Goal: Check status

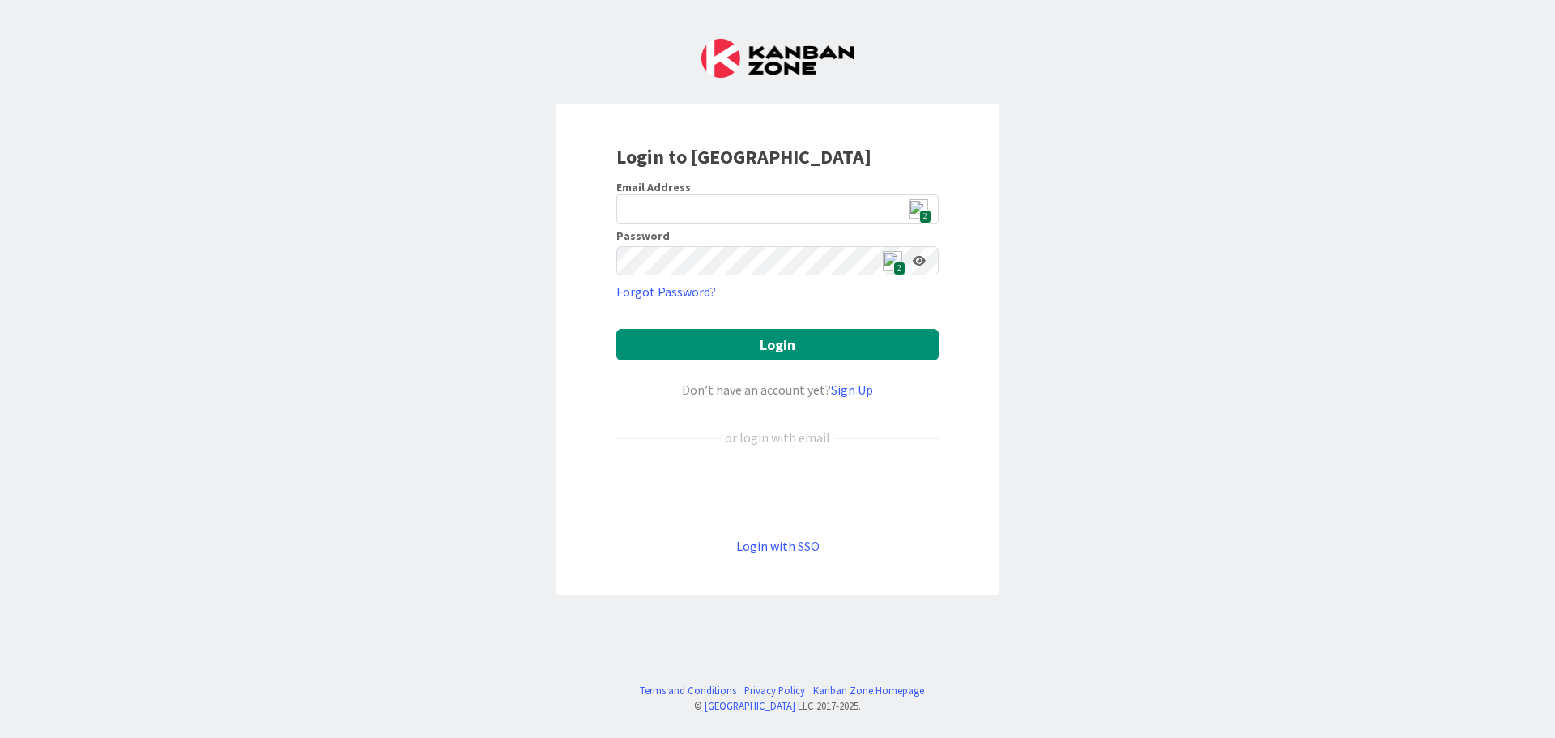
click at [923, 212] on span "2" at bounding box center [925, 217] width 12 height 14
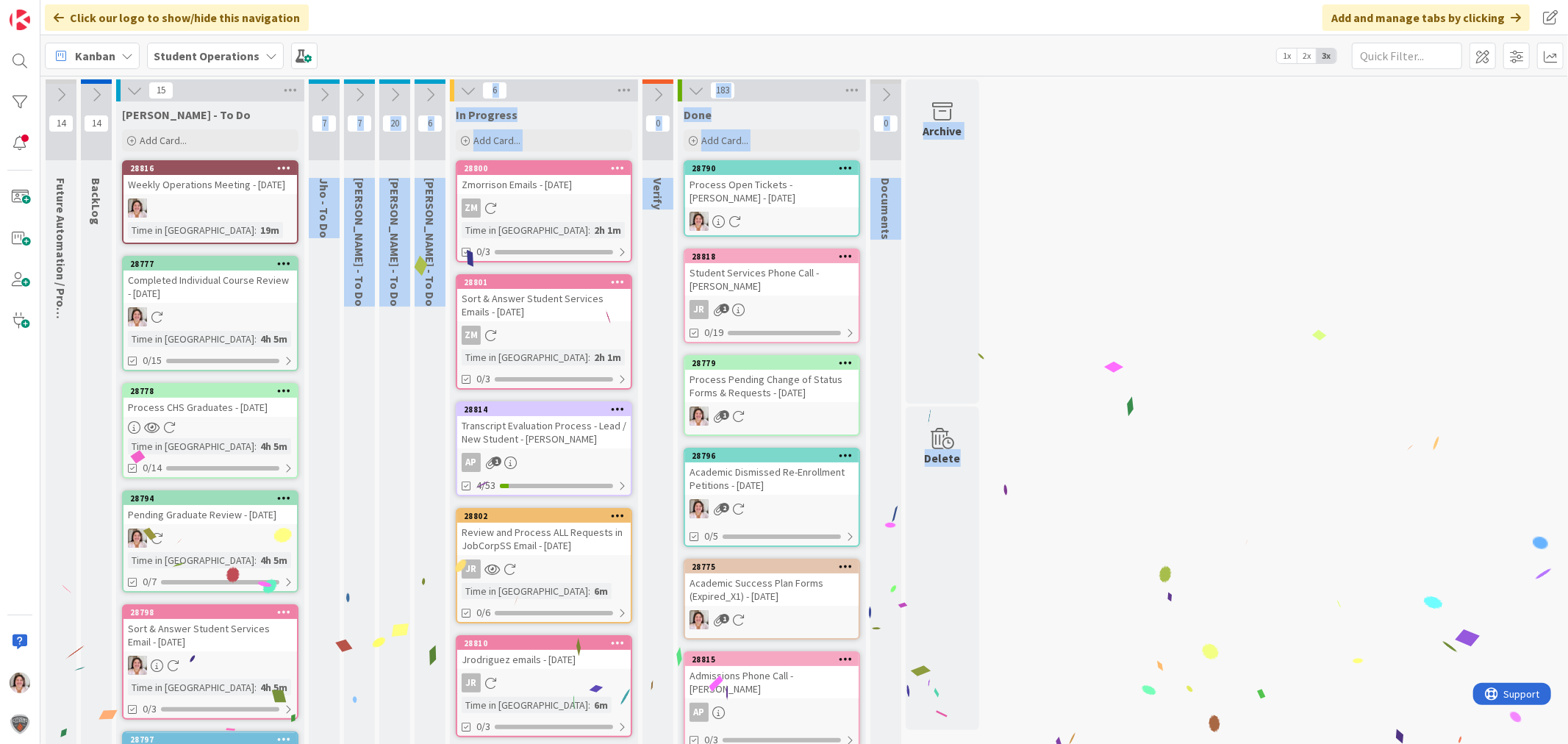
drag, startPoint x: 211, startPoint y: 162, endPoint x: 226, endPoint y: 173, distance: 18.6
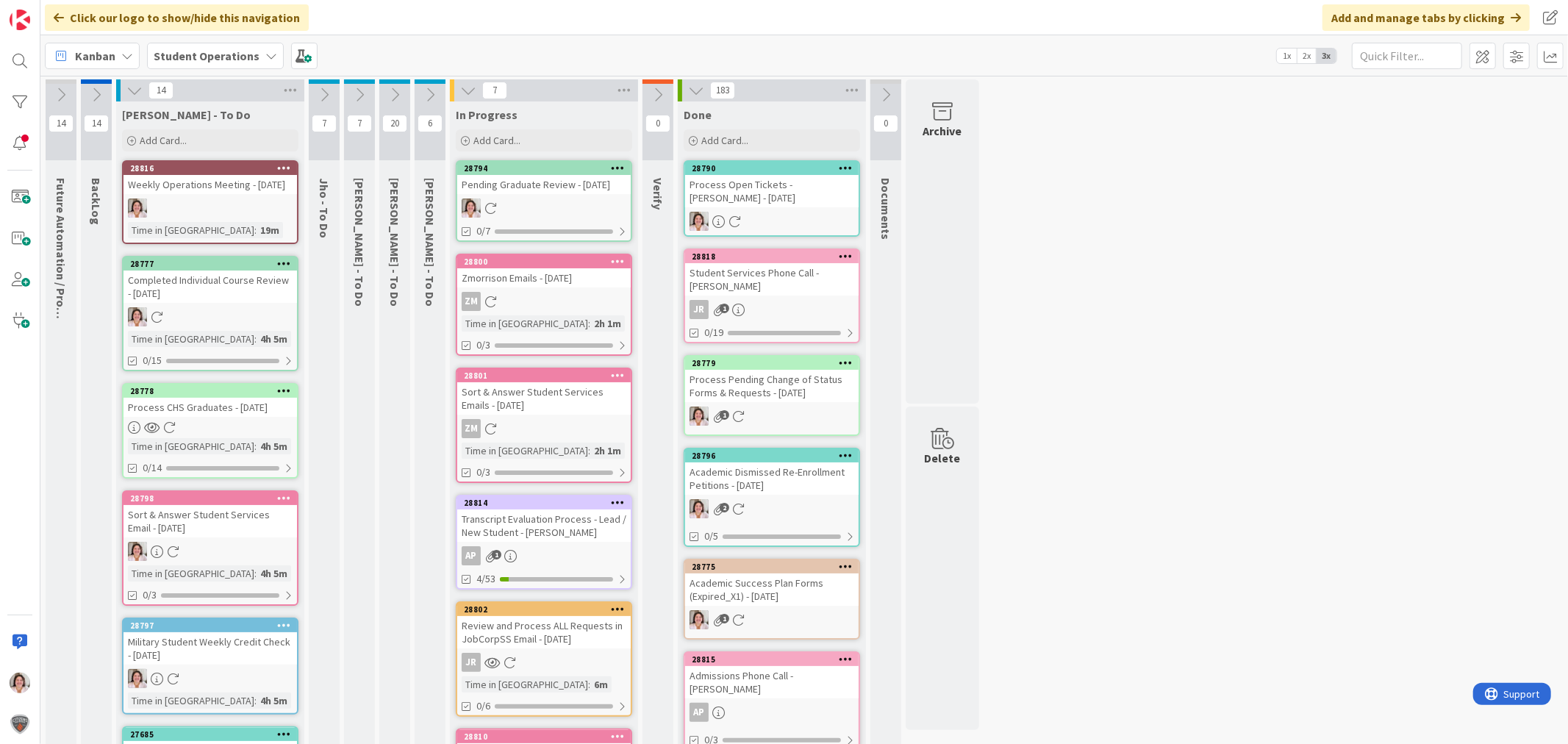
click at [540, 188] on div "Pending Graduate Review - [DATE]" at bounding box center [544, 184] width 173 height 19
